Goal: Information Seeking & Learning: Find specific fact

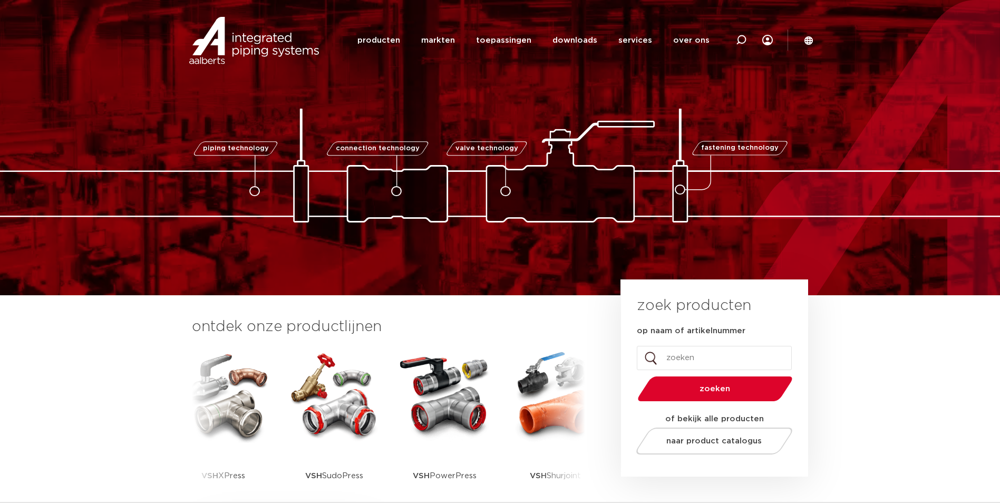
click at [703, 363] on input "op naam of artikelnummer" at bounding box center [714, 358] width 155 height 24
paste input "171212912001"
type input "171212912001"
click at [633, 375] on button "zoeken" at bounding box center [714, 388] width 163 height 27
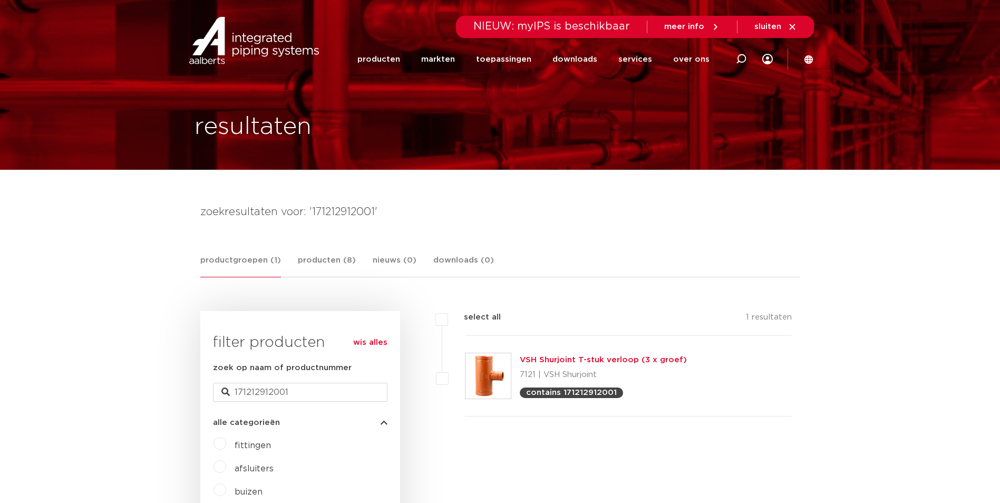
click at [649, 359] on link "VSH Shurjoint T-stuk verloop (3 x groef)" at bounding box center [603, 360] width 167 height 8
click at [648, 359] on link "VSH Shurjoint T-stuk verloop (3 x groef)" at bounding box center [603, 360] width 167 height 8
click at [559, 356] on link "VSH Shurjoint T-stuk verloop (3 x groef)" at bounding box center [603, 360] width 167 height 8
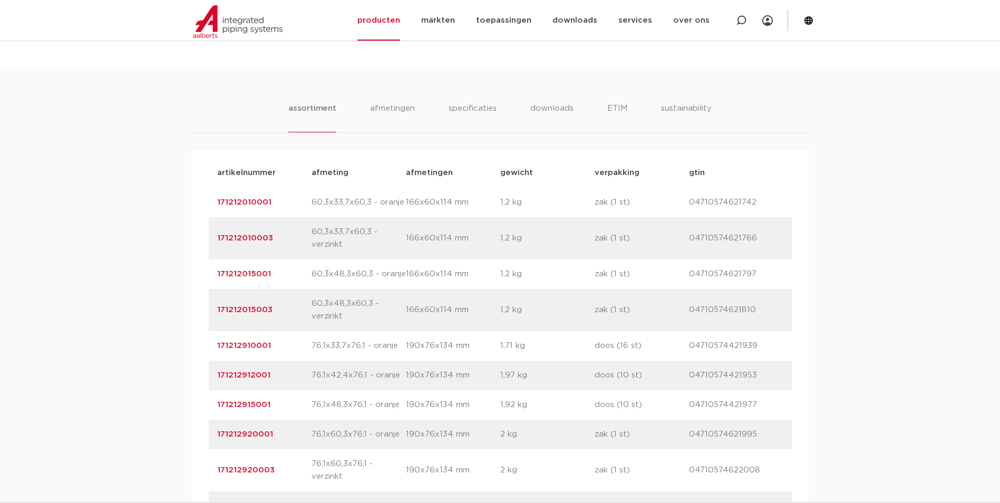
scroll to position [738, 0]
